Goal: Navigation & Orientation: Find specific page/section

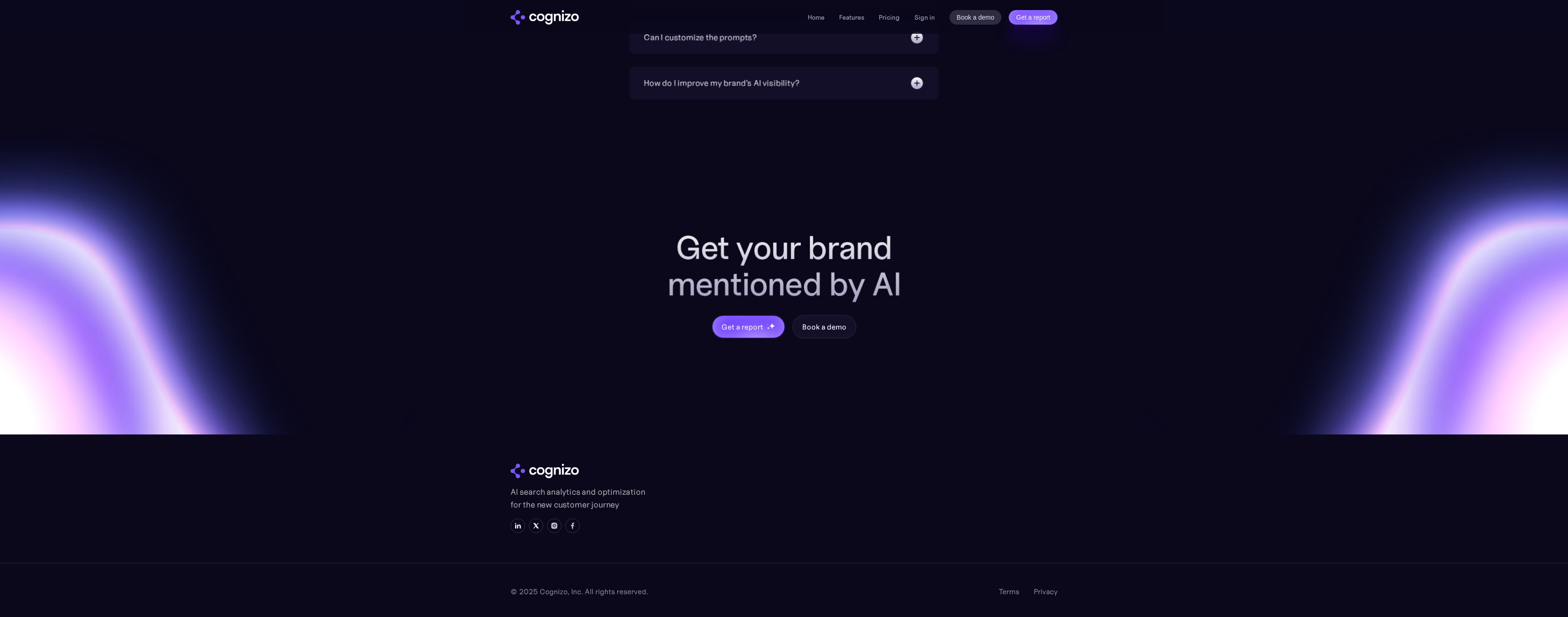
scroll to position [3402, 0]
click at [887, 507] on link "For agencies" at bounding box center [896, 512] width 43 height 11
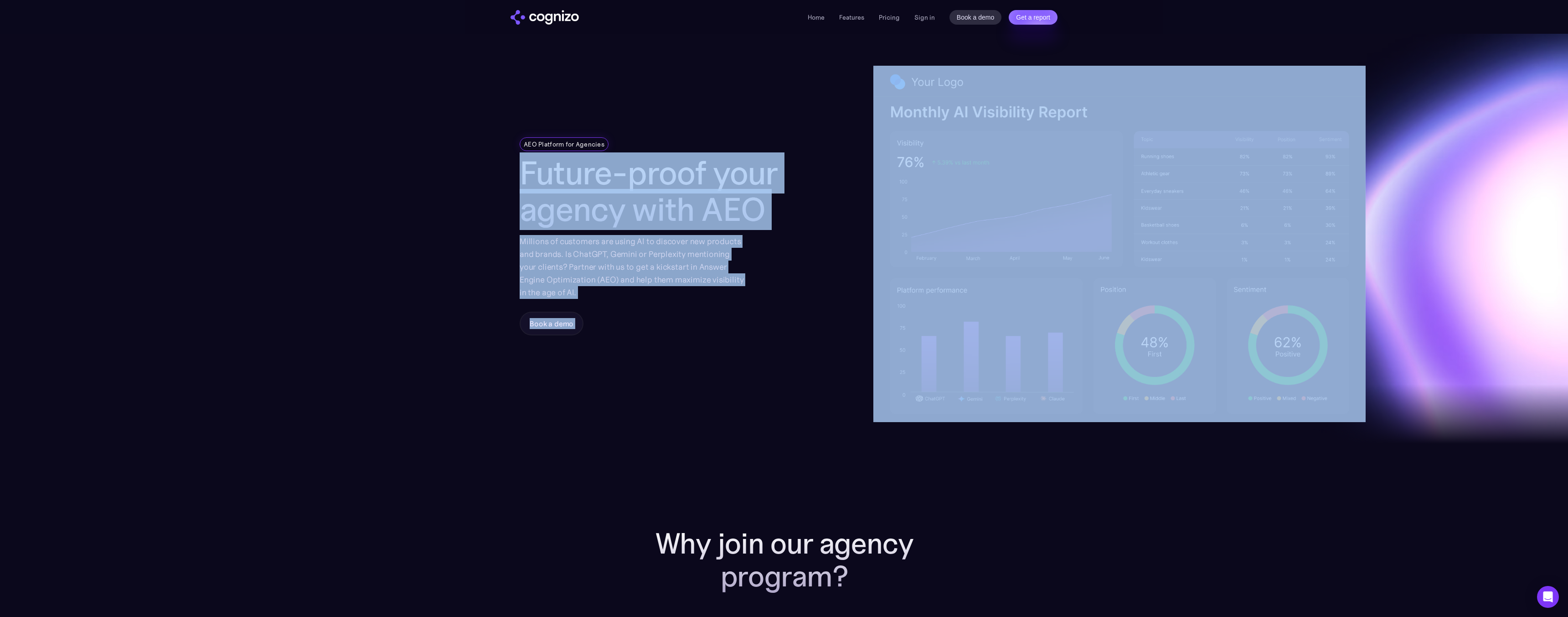
drag, startPoint x: 863, startPoint y: 55, endPoint x: 967, endPoint y: 106, distance: 115.8
click at [967, 106] on div "AEO Platform for Agencies Future-proof your agency with AEO Millions of custome…" at bounding box center [784, 244] width 529 height 420
click at [984, 59] on div at bounding box center [1119, 244] width 492 height 420
